Goal: Task Accomplishment & Management: Manage account settings

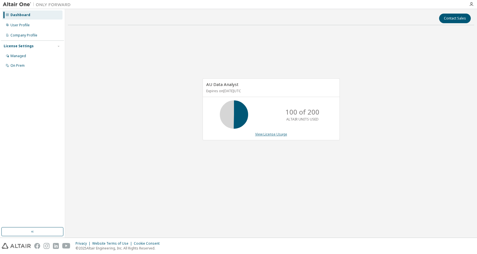
click at [270, 133] on link "View License Usage" at bounding box center [271, 134] width 32 height 5
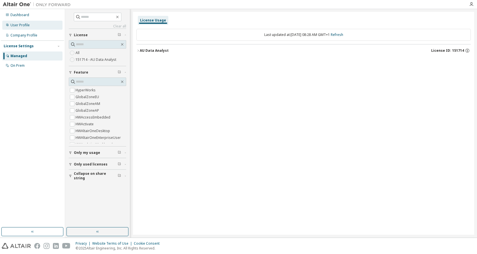
click at [13, 23] on div "User Profile" at bounding box center [19, 25] width 19 height 5
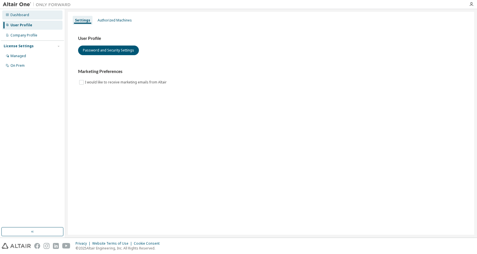
click at [21, 15] on div "Dashboard" at bounding box center [19, 15] width 19 height 5
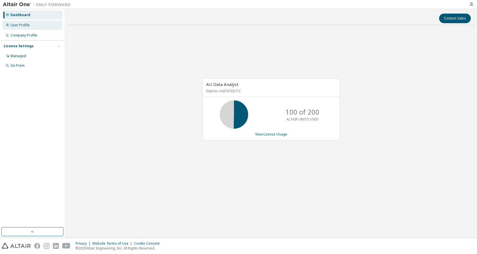
click at [19, 24] on div "User Profile" at bounding box center [19, 25] width 19 height 5
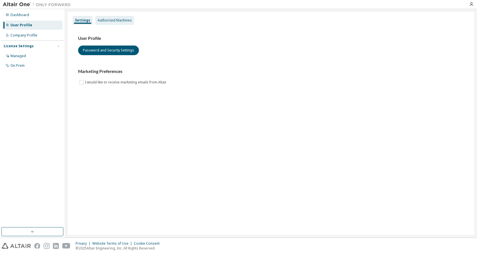
click at [118, 19] on div "Authorized Machines" at bounding box center [115, 20] width 34 height 5
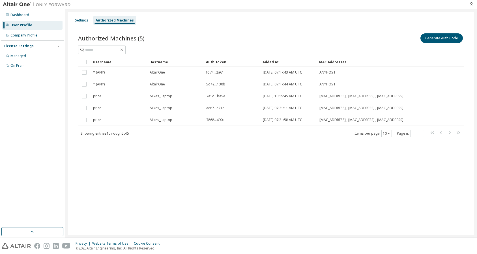
click at [21, 4] on img at bounding box center [38, 5] width 71 height 6
drag, startPoint x: 406, startPoint y: 53, endPoint x: 406, endPoint y: 67, distance: 13.3
click at [406, 55] on div "Authorized Machines (5) Generate Auth Code Clear Load Save Save As Field Operat…" at bounding box center [271, 84] width 386 height 105
